Goal: Transaction & Acquisition: Purchase product/service

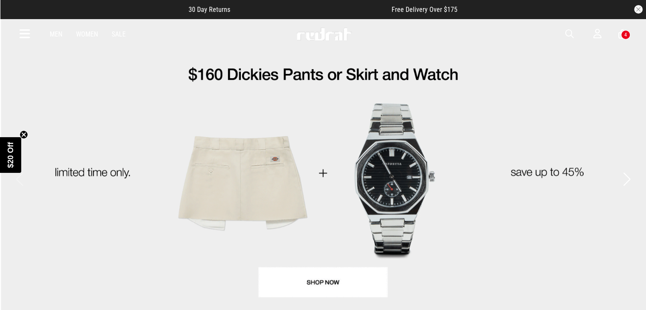
click at [622, 35] on div "4" at bounding box center [625, 34] width 9 height 9
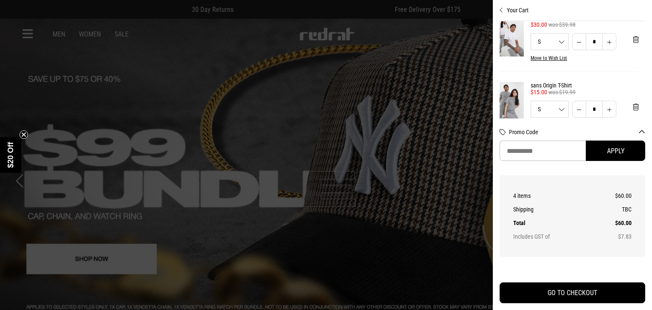
scroll to position [0, 7]
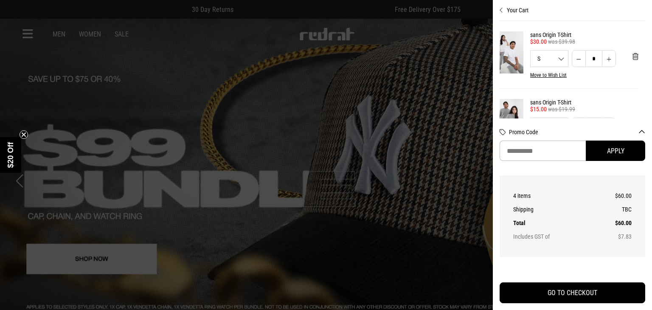
click at [511, 54] on img at bounding box center [508, 52] width 31 height 42
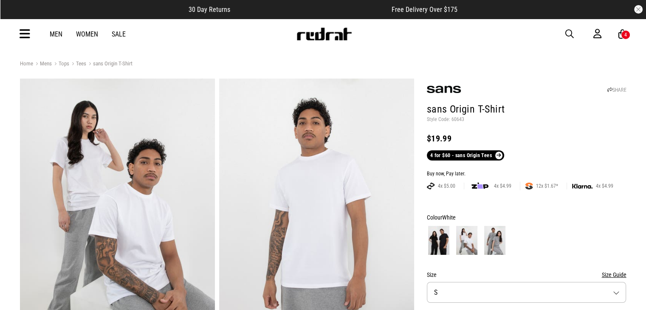
click at [442, 239] on img at bounding box center [438, 240] width 21 height 29
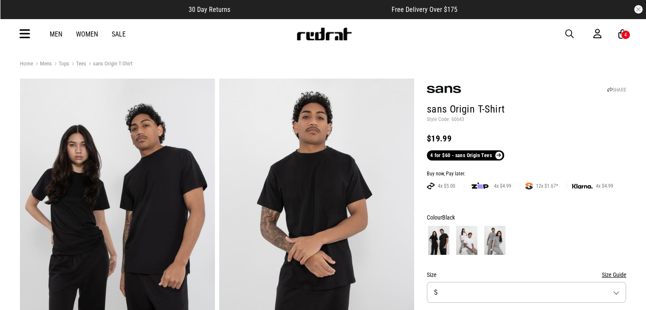
click at [489, 239] on img at bounding box center [494, 240] width 21 height 29
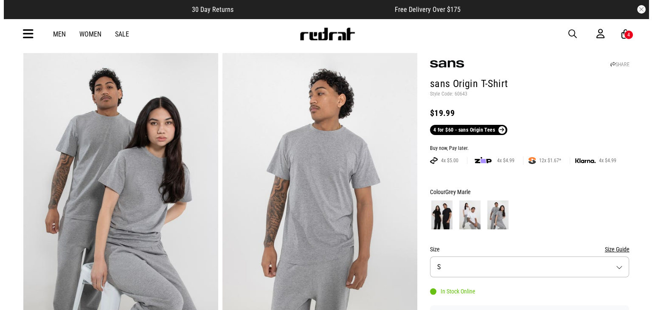
scroll to position [25, 0]
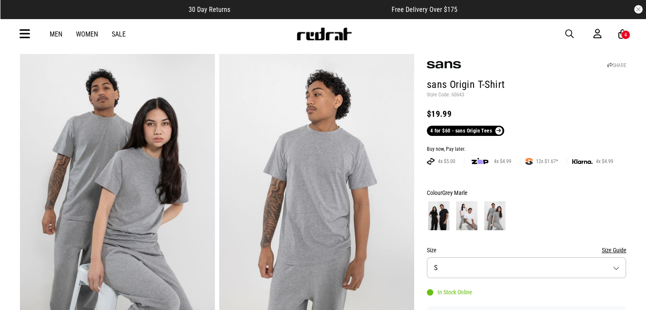
click at [625, 36] on div "4" at bounding box center [625, 35] width 3 height 6
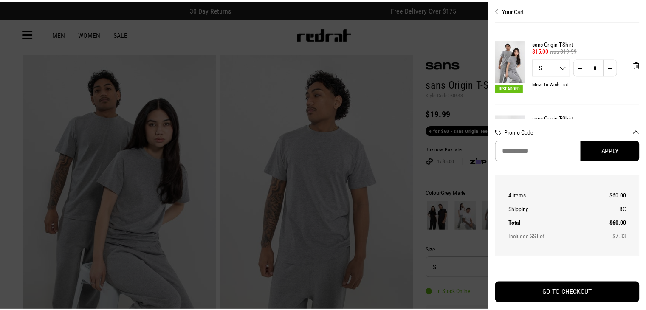
scroll to position [0, 0]
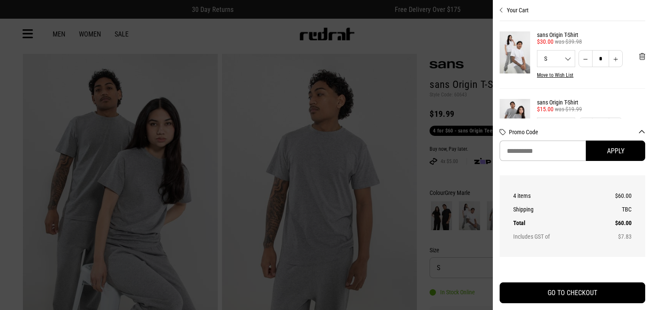
click at [448, 45] on div at bounding box center [326, 155] width 652 height 310
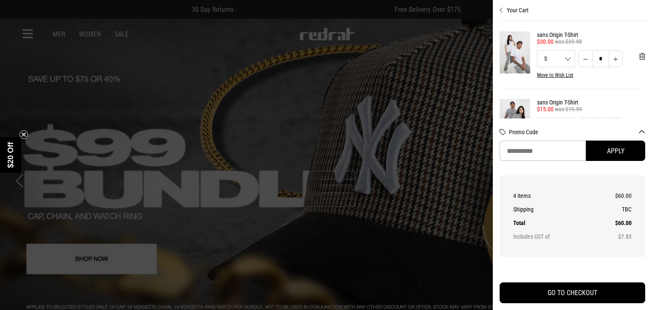
click at [514, 38] on img at bounding box center [515, 52] width 31 height 42
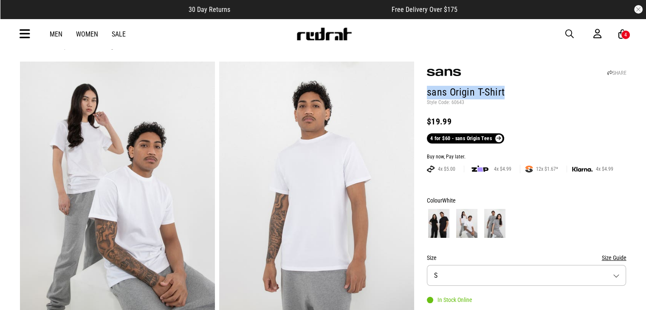
drag, startPoint x: 501, startPoint y: 88, endPoint x: 425, endPoint y: 90, distance: 76.5
copy h1 "sans Origin T-Shirt"
